Goal: Task Accomplishment & Management: Manage account settings

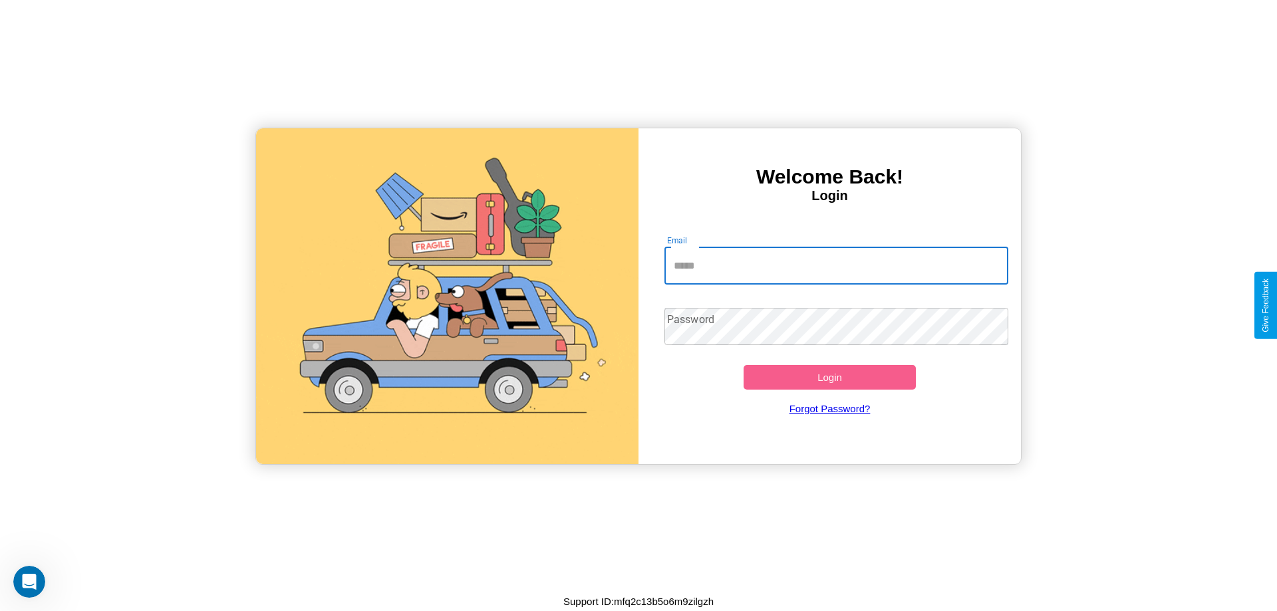
click at [836, 265] on input "Email" at bounding box center [836, 265] width 345 height 37
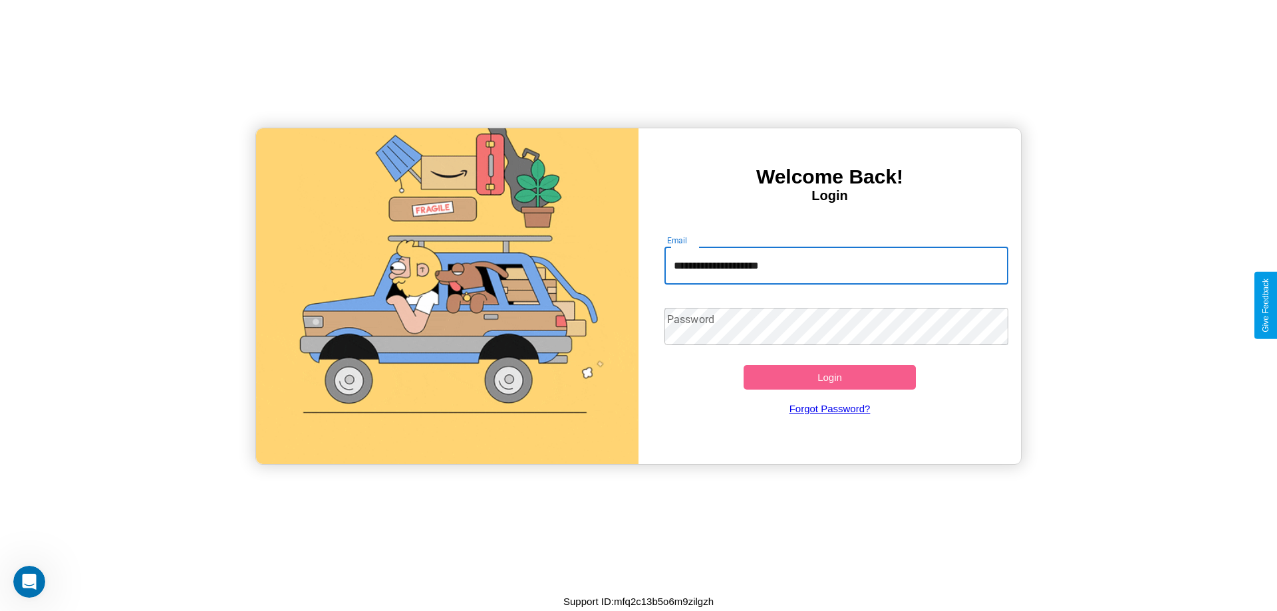
type input "**********"
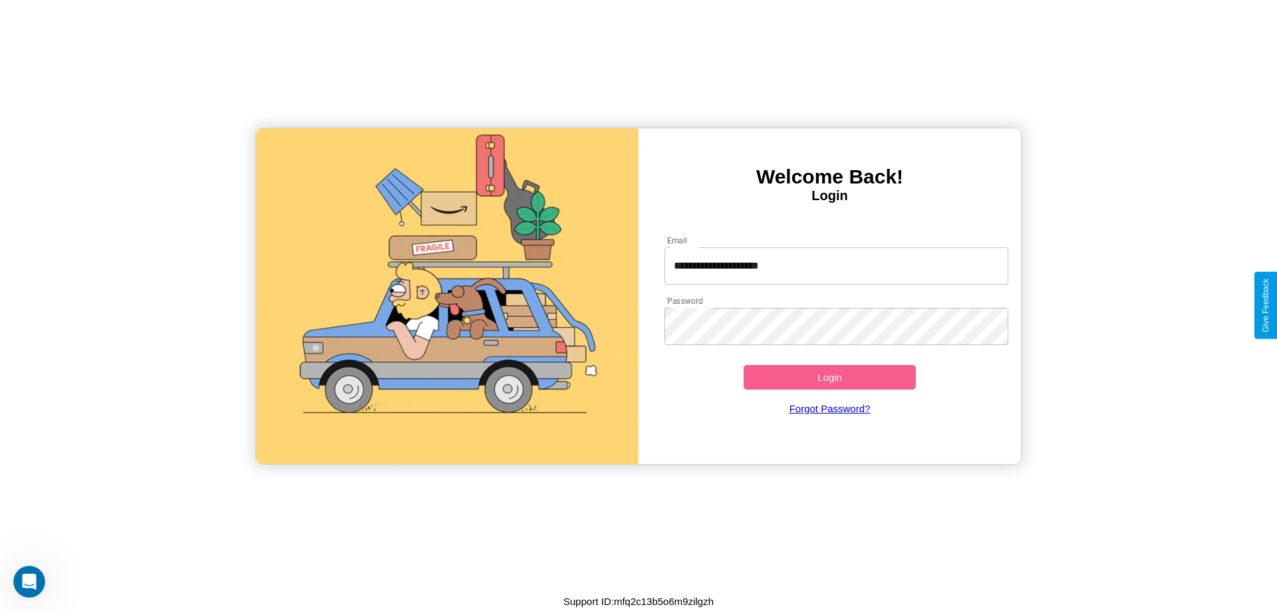
click at [829, 377] on button "Login" at bounding box center [830, 377] width 172 height 25
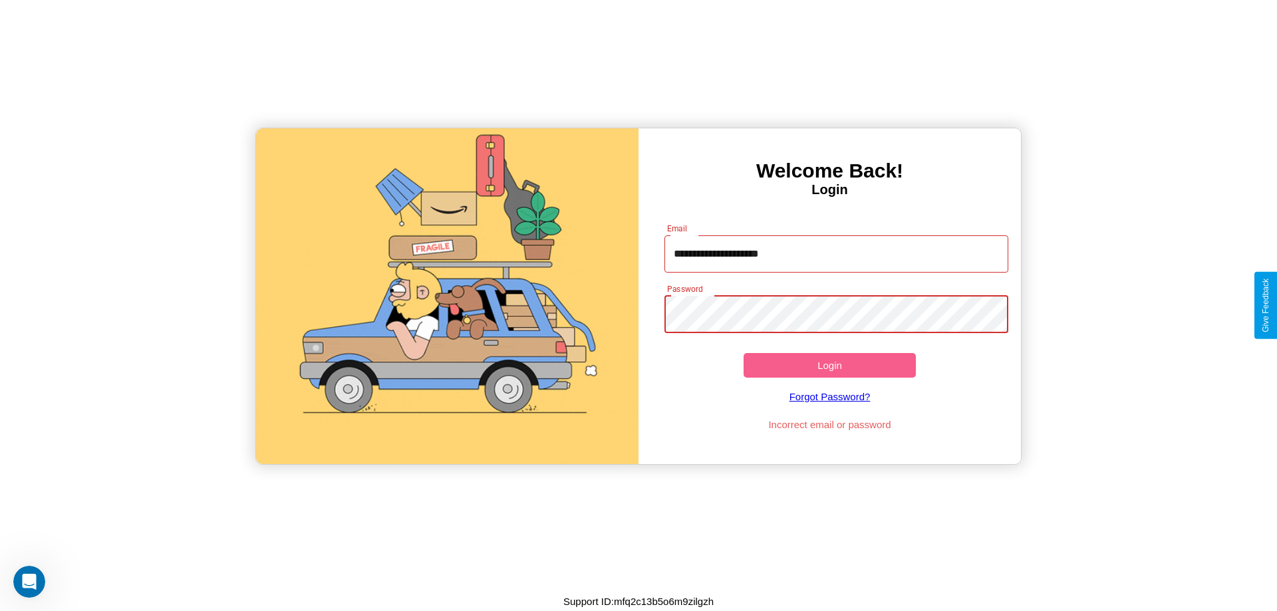
click at [829, 365] on button "Login" at bounding box center [830, 365] width 172 height 25
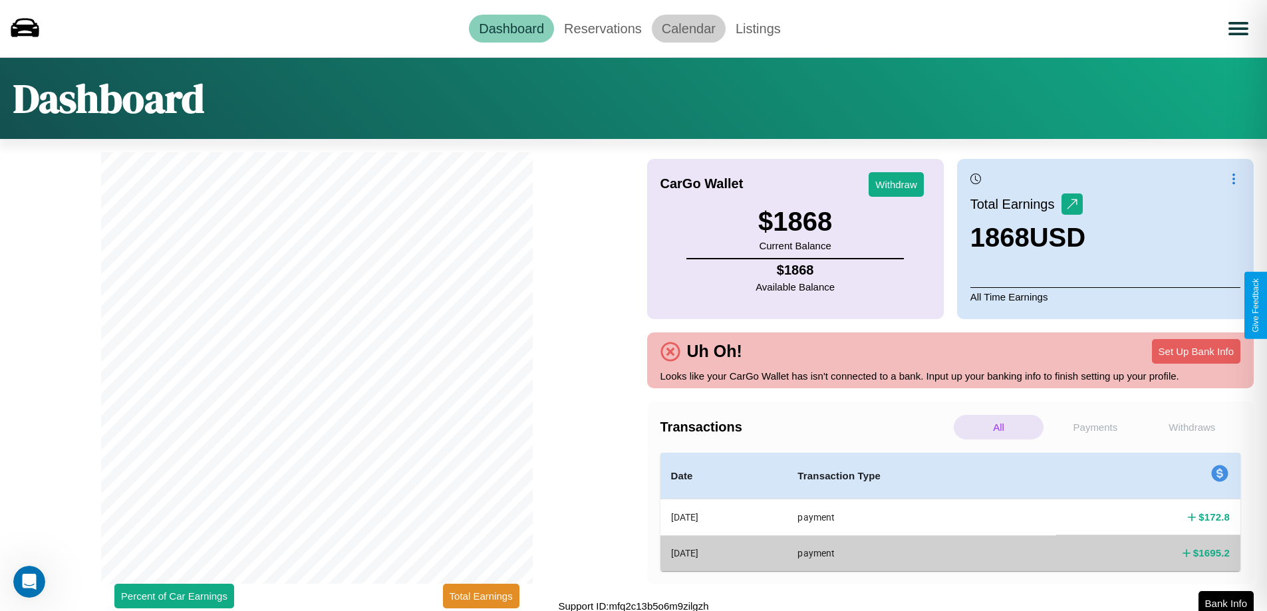
click at [688, 28] on link "Calendar" at bounding box center [689, 29] width 74 height 28
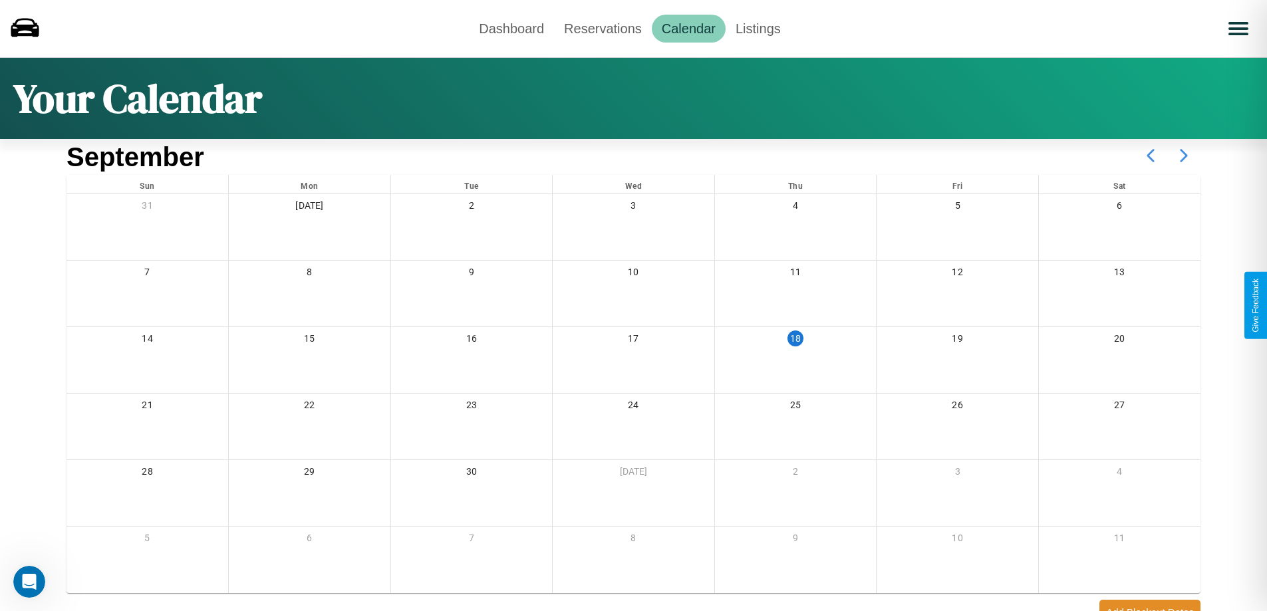
click at [1184, 156] on icon at bounding box center [1183, 155] width 33 height 33
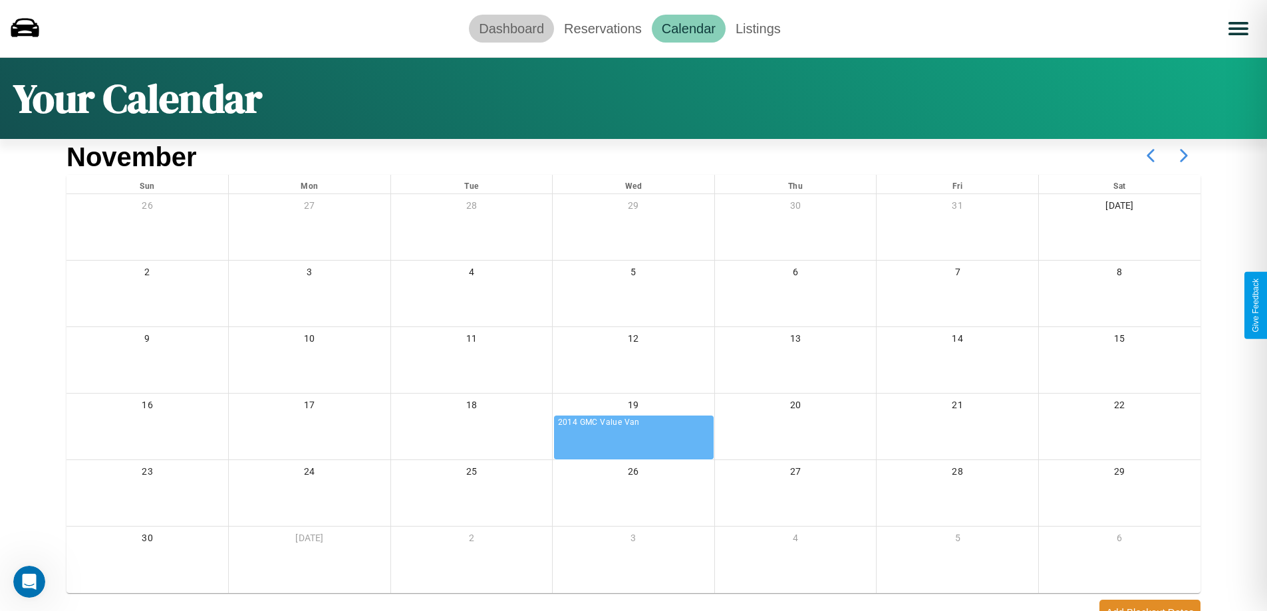
click at [511, 28] on link "Dashboard" at bounding box center [511, 29] width 85 height 28
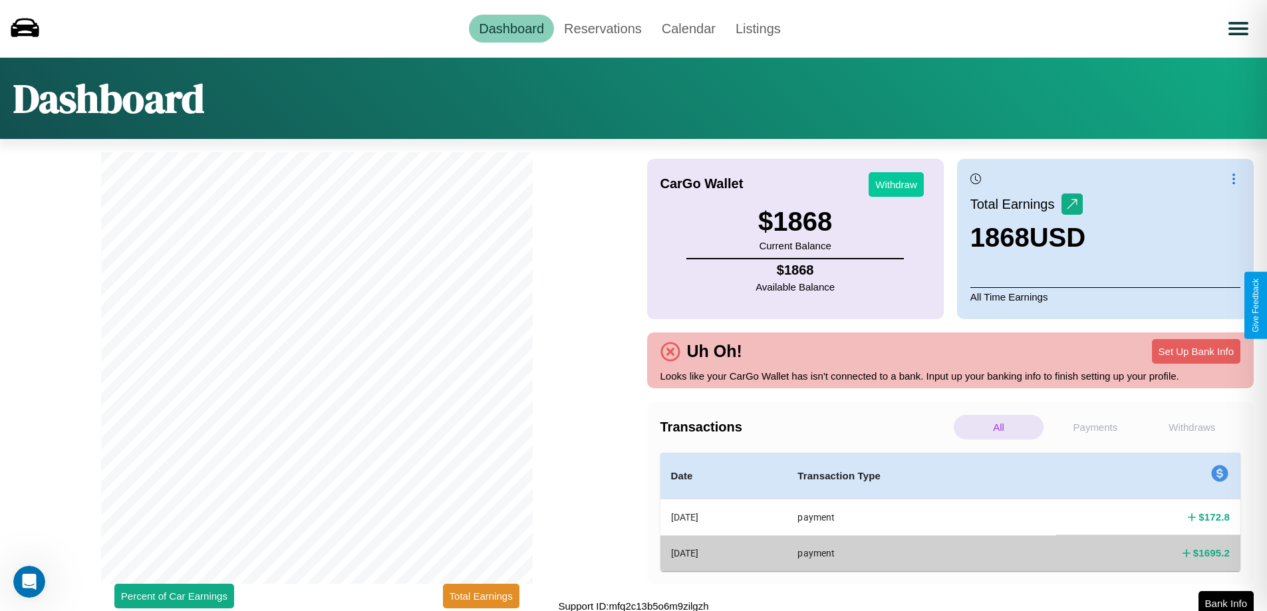
click at [896, 184] on button "Withdraw" at bounding box center [896, 184] width 55 height 25
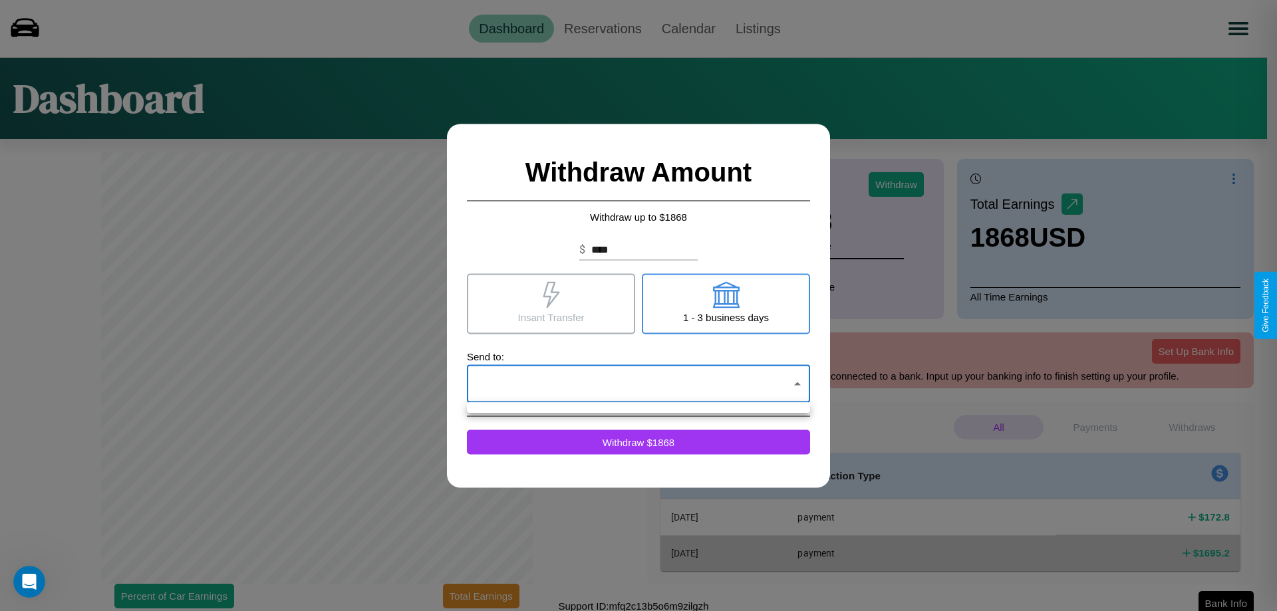
click at [639, 384] on div at bounding box center [638, 305] width 1277 height 611
